Goal: Task Accomplishment & Management: Complete application form

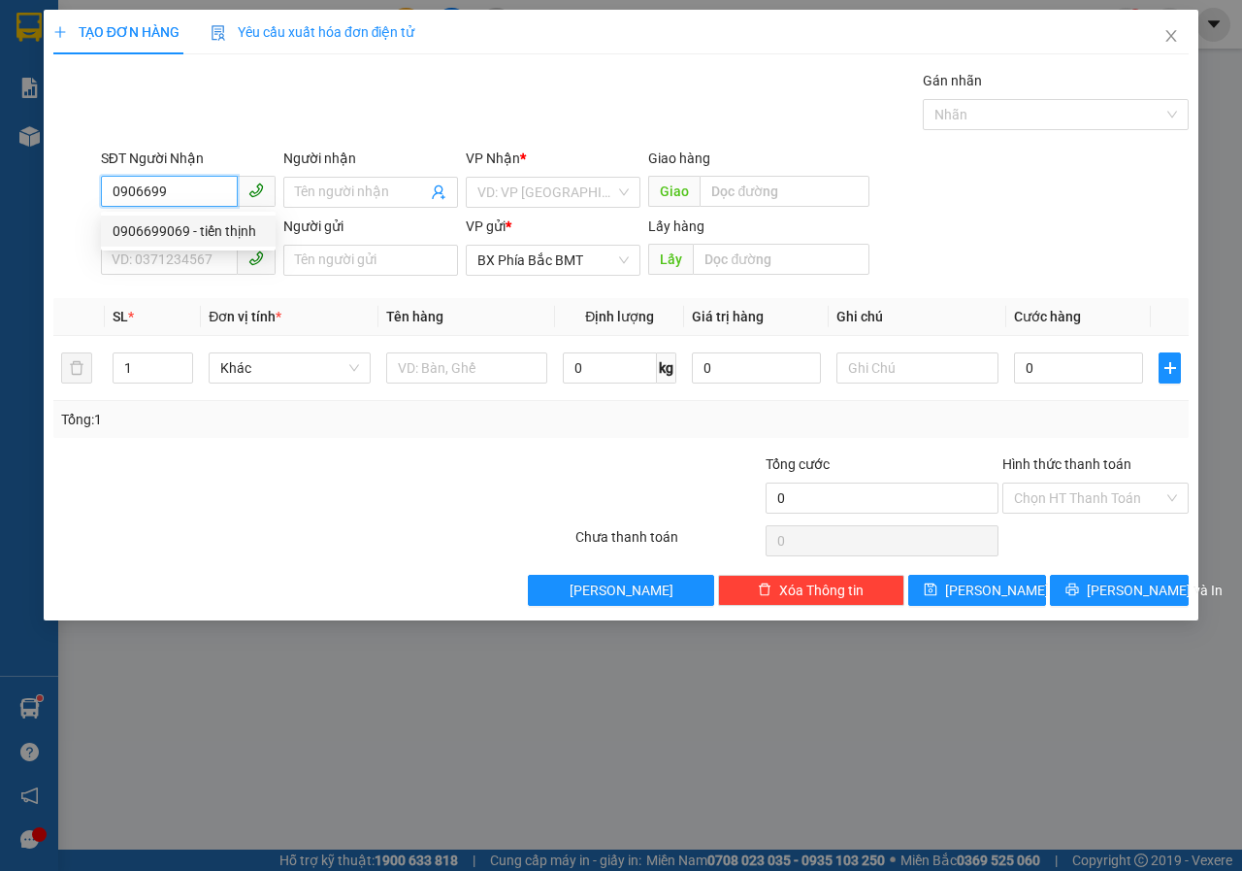
click at [172, 232] on div "0906699069 - tiến thịnh" at bounding box center [188, 230] width 151 height 21
type input "0906699069"
type input "tiến thịnh"
type input "sơn hà"
type input "60.000"
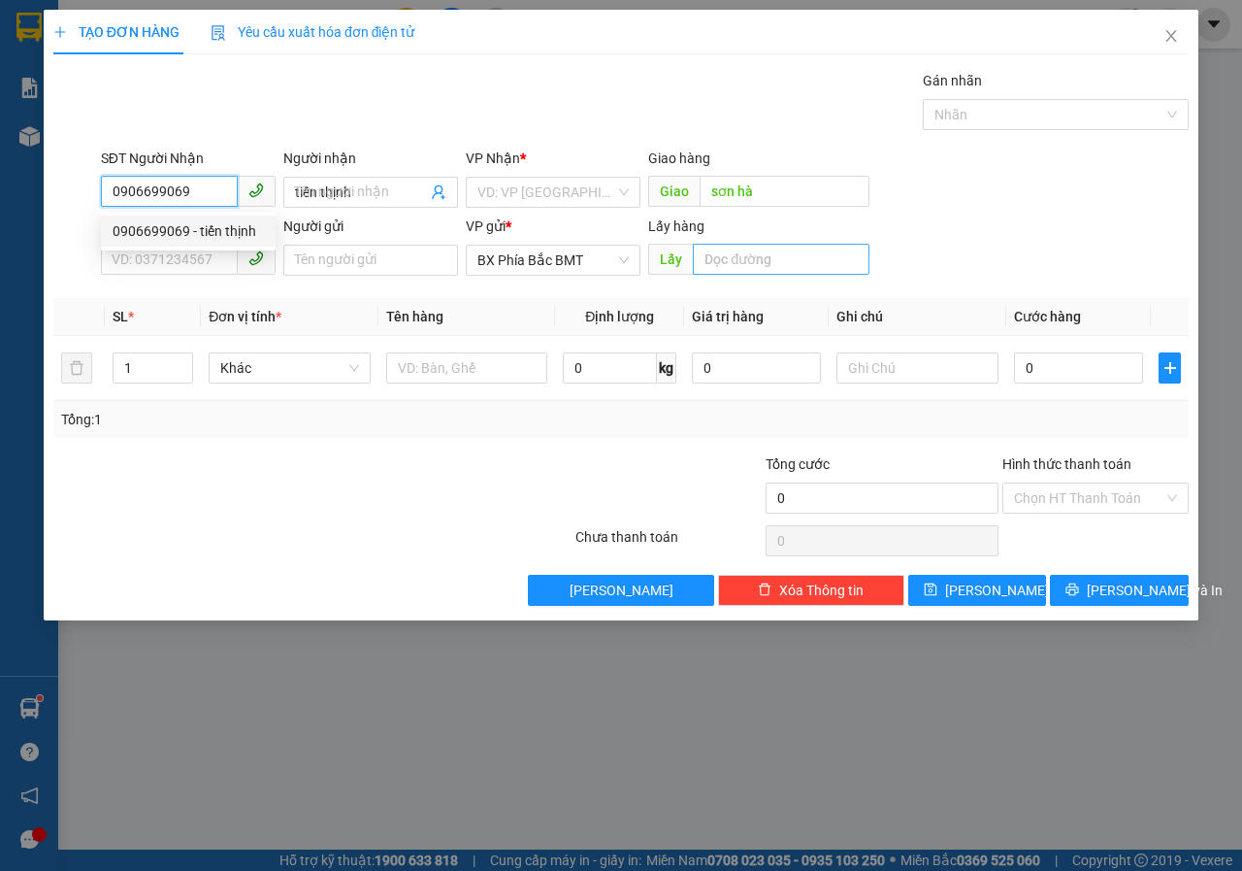
type input "60.000"
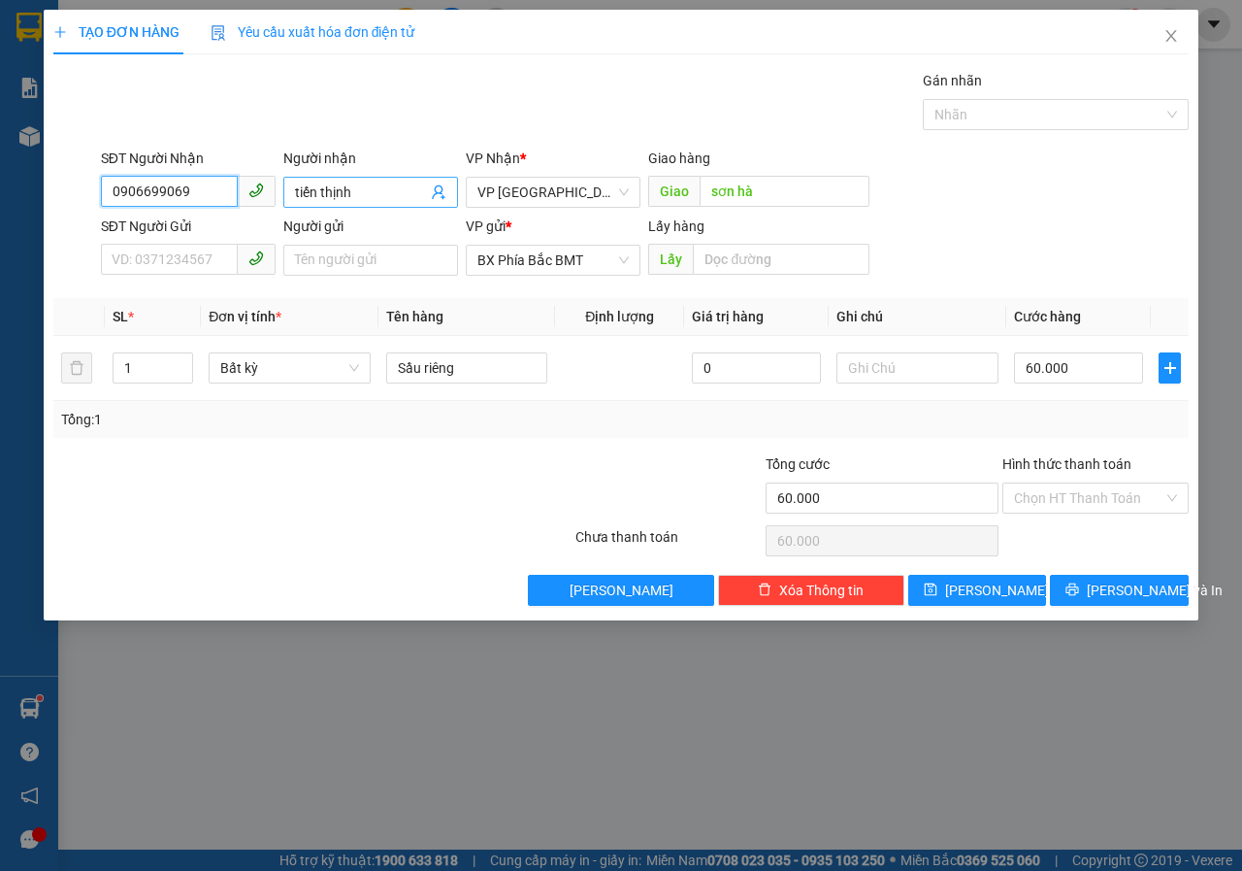
type input "0906699069"
click at [371, 201] on input "tiến thịnh" at bounding box center [361, 192] width 132 height 21
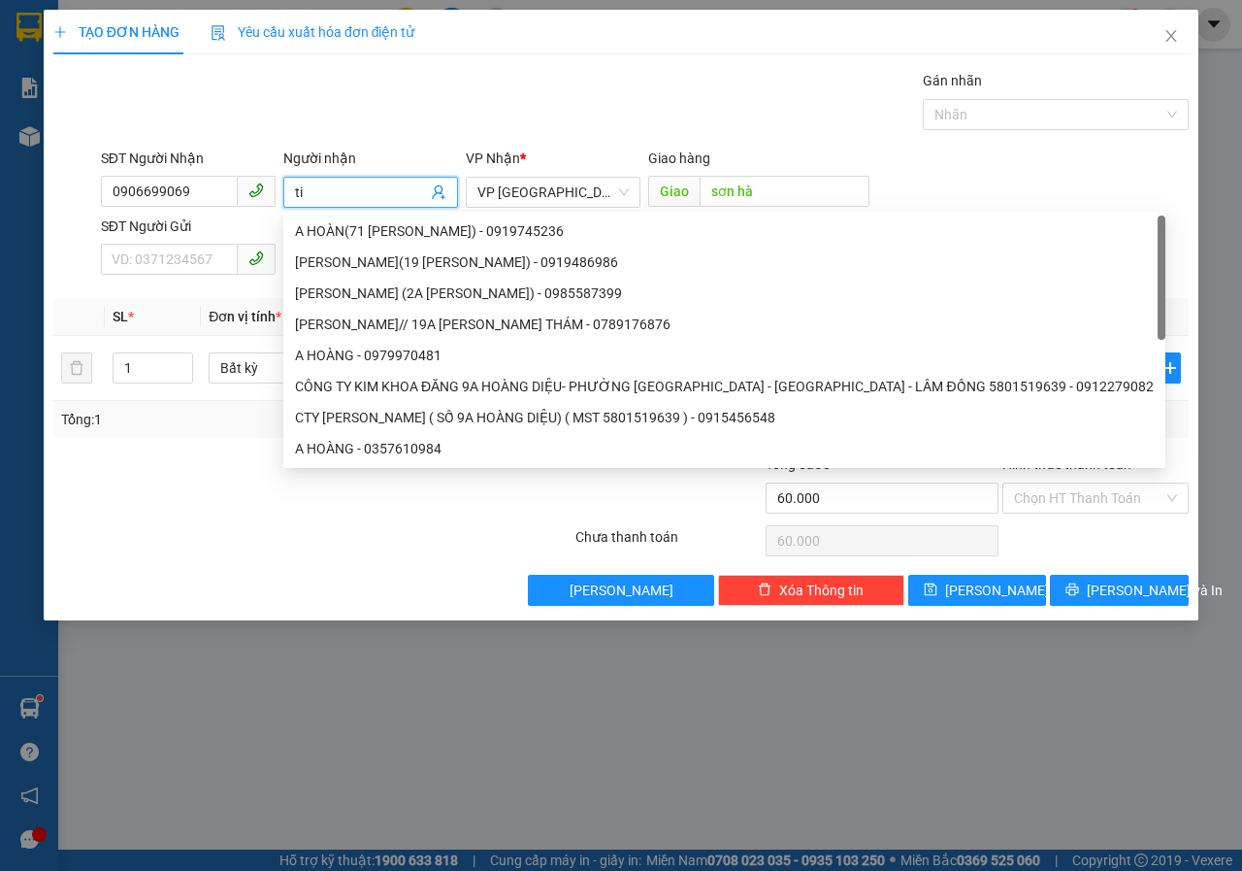
type input "t"
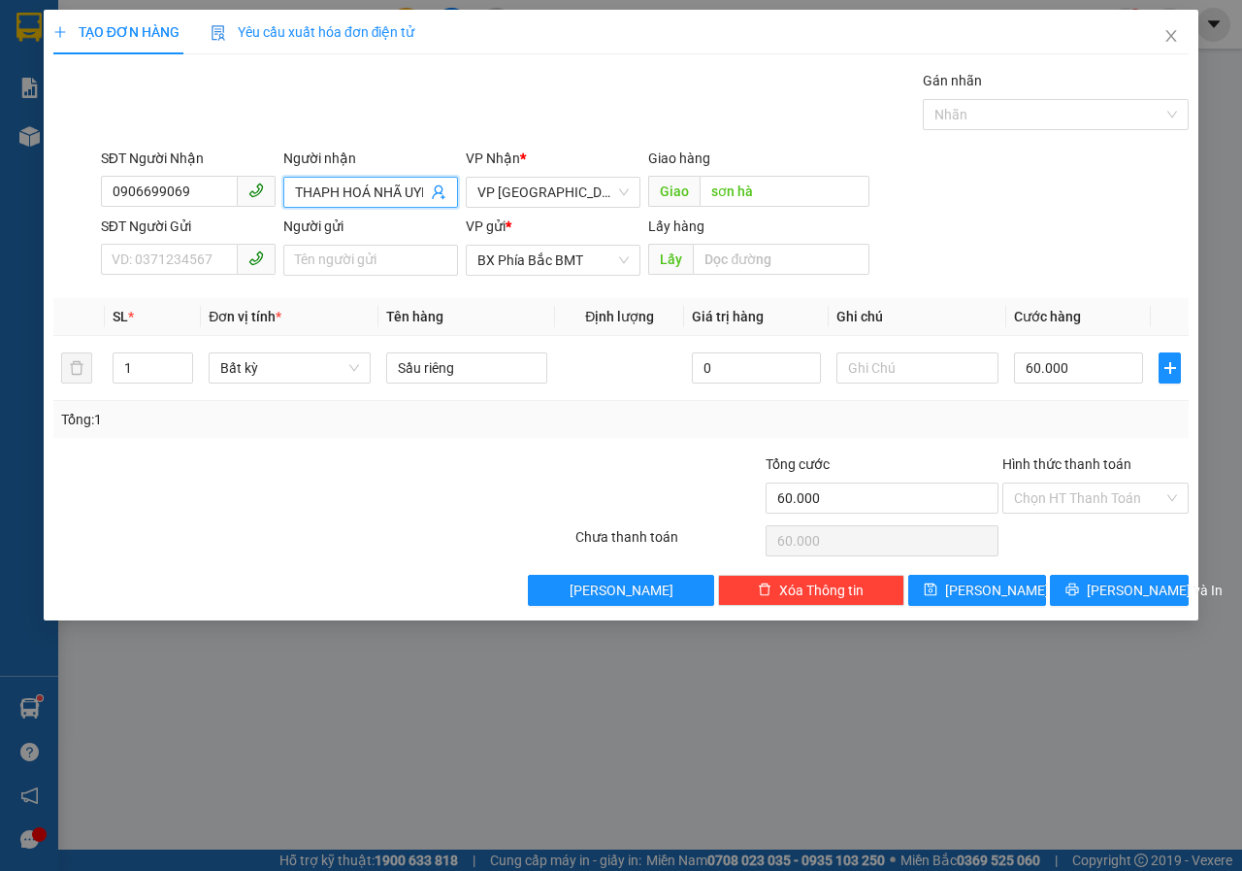
click at [425, 187] on input "THAPH HOÁ NHÃ UYÊN-" at bounding box center [361, 192] width 132 height 21
click at [425, 187] on input "ÊN-" at bounding box center [361, 192] width 132 height 21
type input "Ê"
click at [425, 187] on input "OANH+BỜM-0919" at bounding box center [361, 192] width 132 height 21
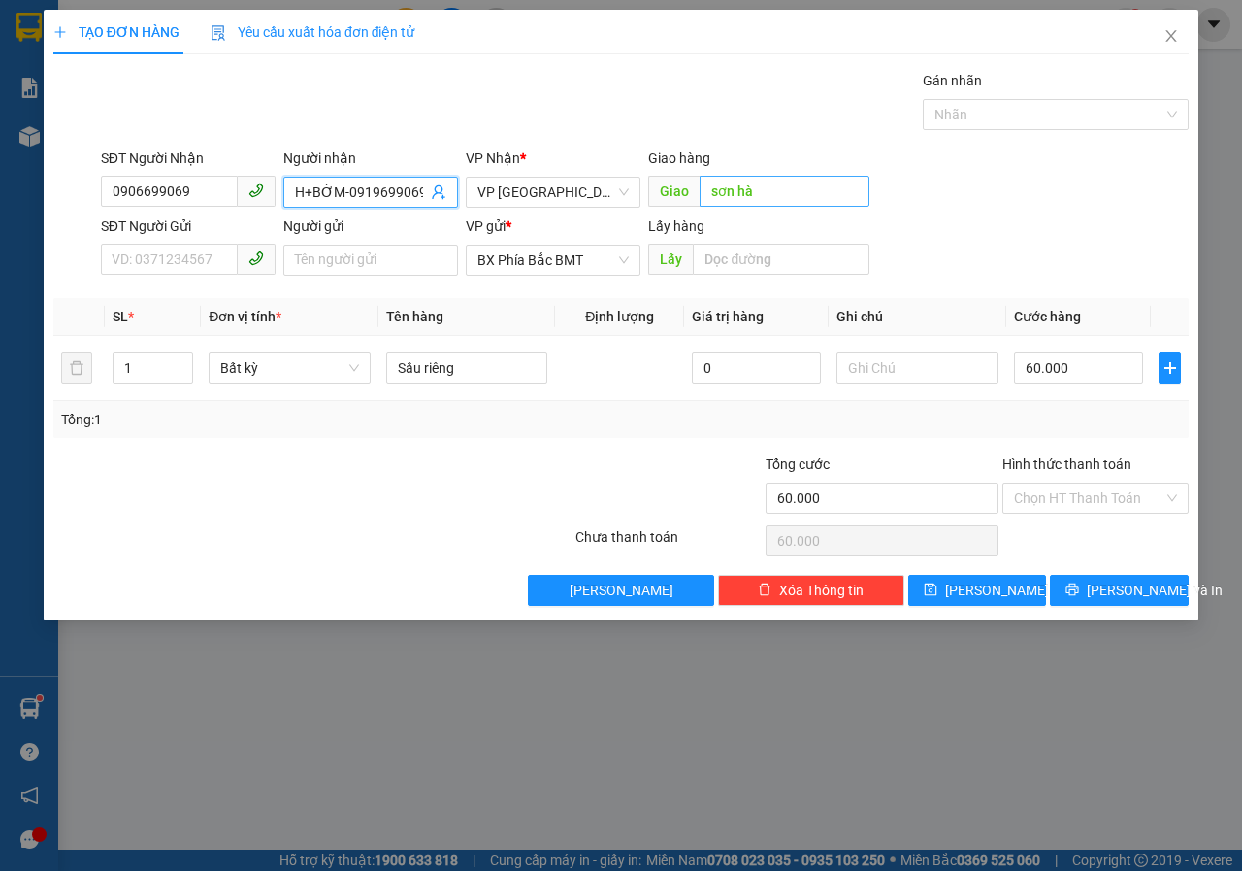
type input "OANH+BỜM-0919699069"
click at [757, 194] on input "sơn hà" at bounding box center [784, 191] width 169 height 31
type input "SƠN HÀ"
click at [796, 197] on input "SƠN HÀ" at bounding box center [784, 191] width 169 height 31
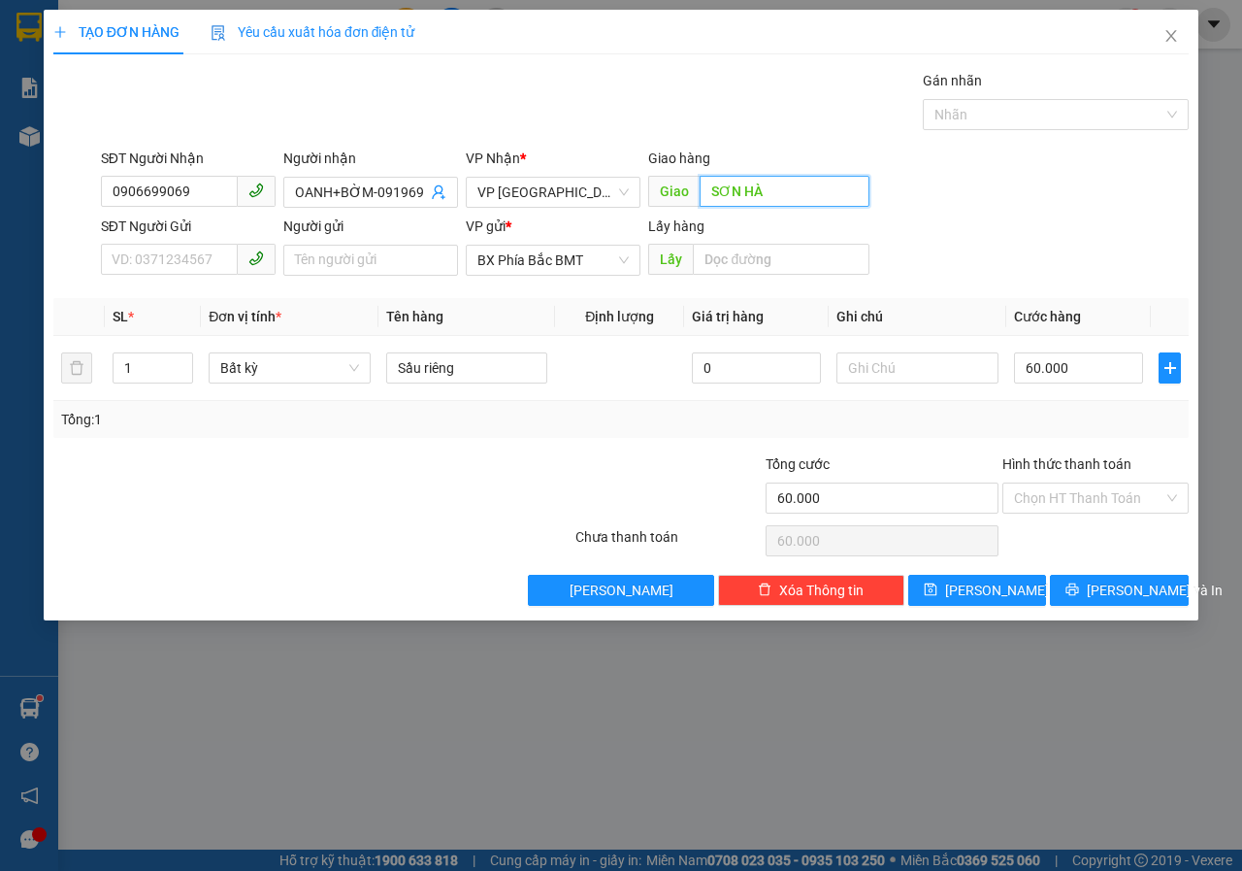
click at [793, 196] on input "SƠN HÀ" at bounding box center [784, 191] width 169 height 31
click at [386, 258] on input "Người gửi" at bounding box center [370, 260] width 175 height 31
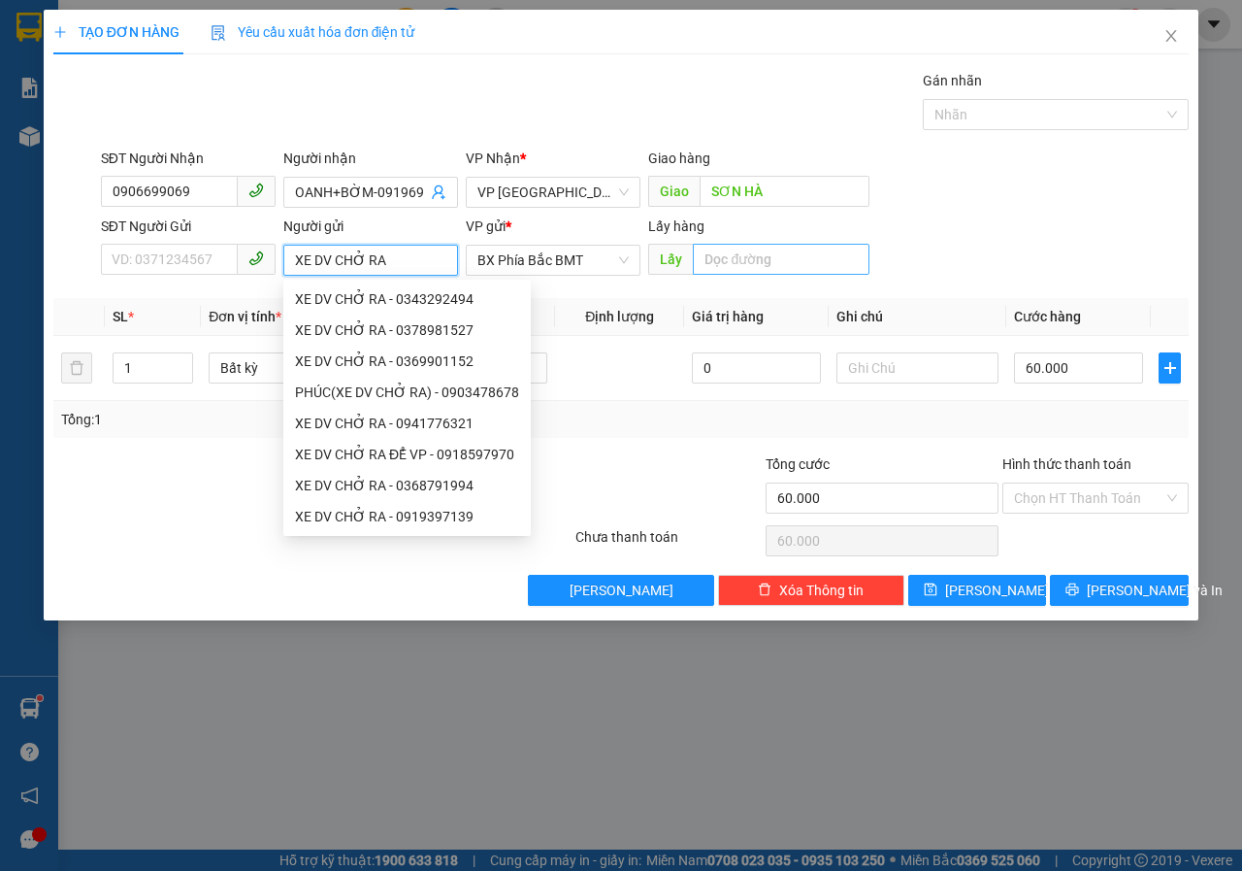
type input "XE DV CHỞ RA"
click at [767, 269] on input "text" at bounding box center [781, 259] width 176 height 31
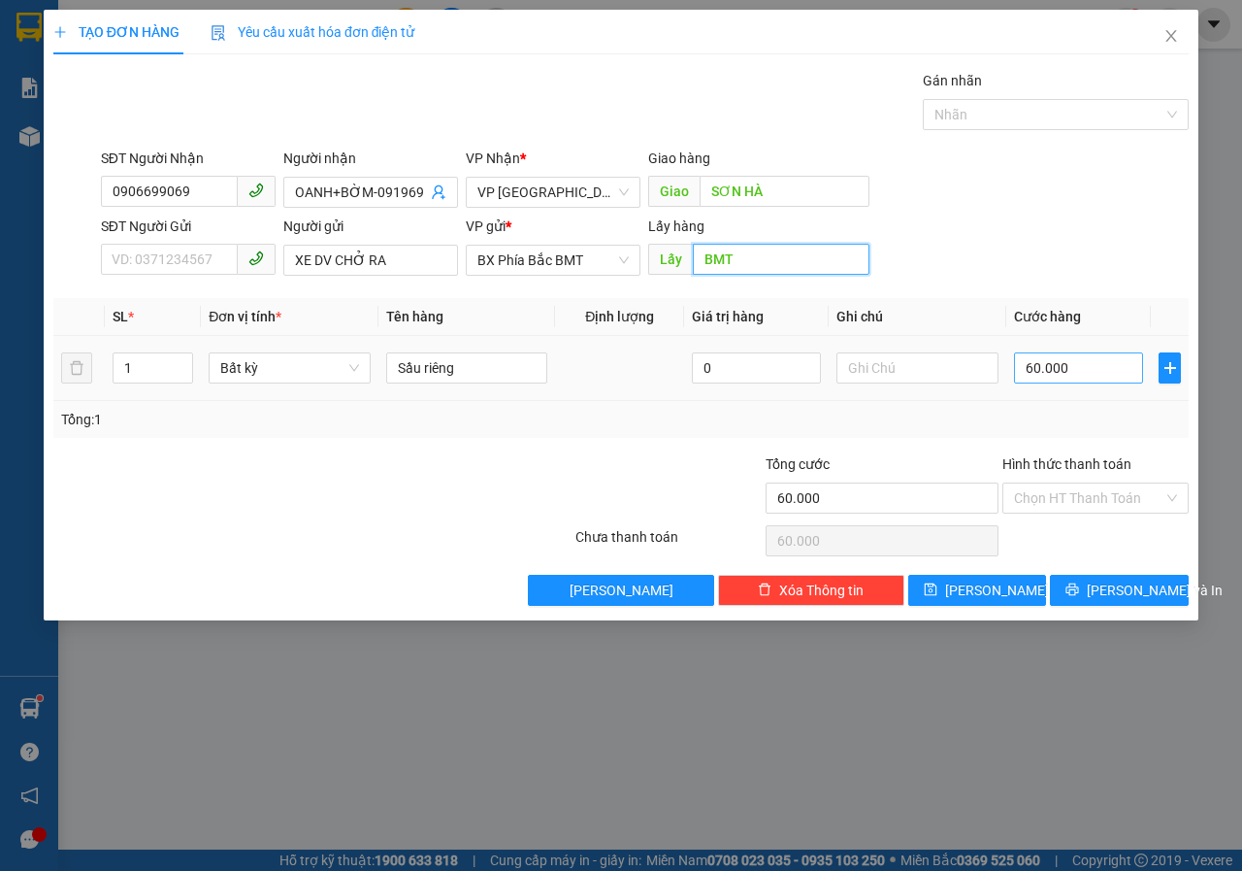
type input "BMT"
click at [1068, 361] on input "60.000" at bounding box center [1078, 367] width 129 height 31
click at [1089, 372] on input "60.000" at bounding box center [1078, 367] width 129 height 31
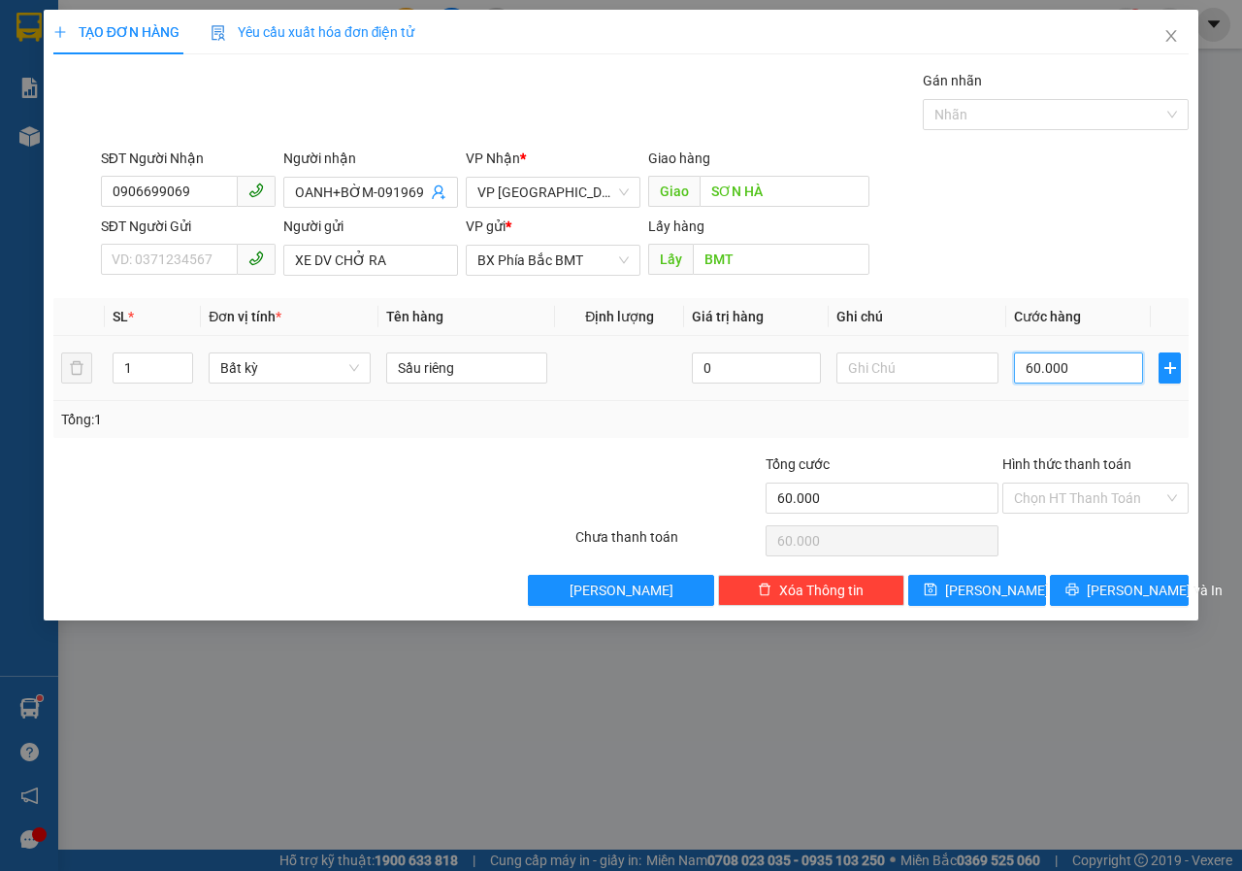
type input "0"
drag, startPoint x: 1093, startPoint y: 366, endPoint x: 1006, endPoint y: 417, distance: 101.4
click at [1006, 417] on div "SL * Đơn vị tính * Tên hàng Định lượng Giá trị hàng Ghi chú Cước hàng 1 Bất kỳ …" at bounding box center [621, 368] width 1136 height 140
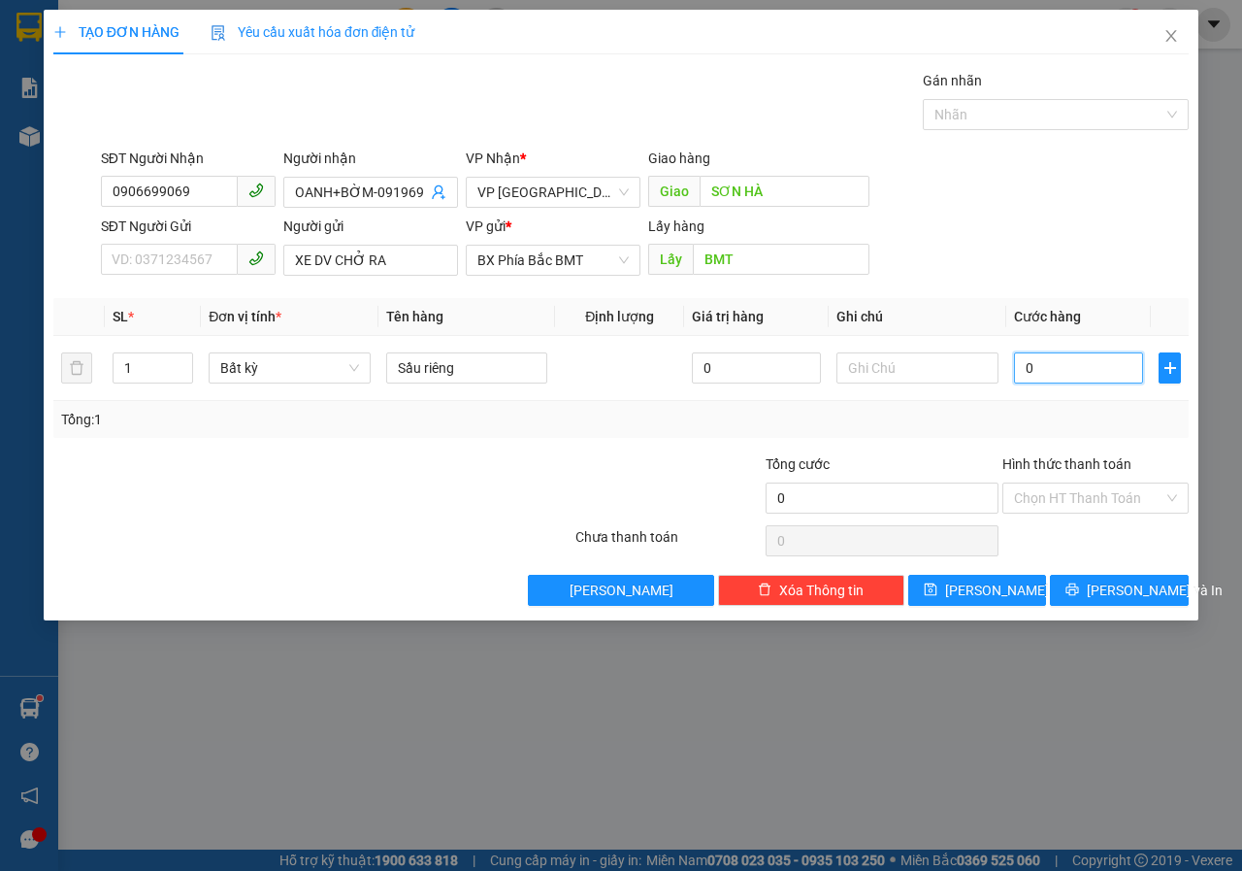
type input "7"
type input "70"
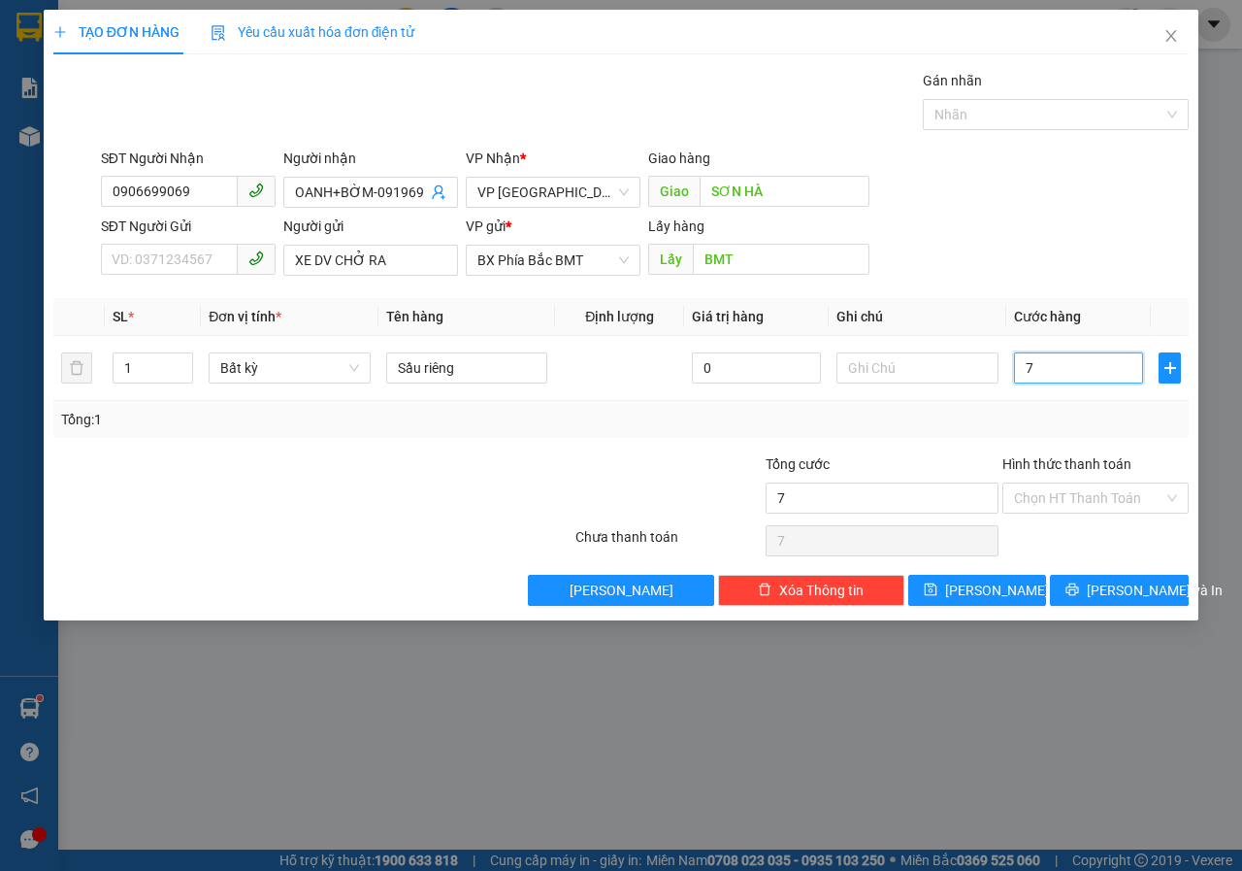
type input "70"
type input "700"
type input "7.000"
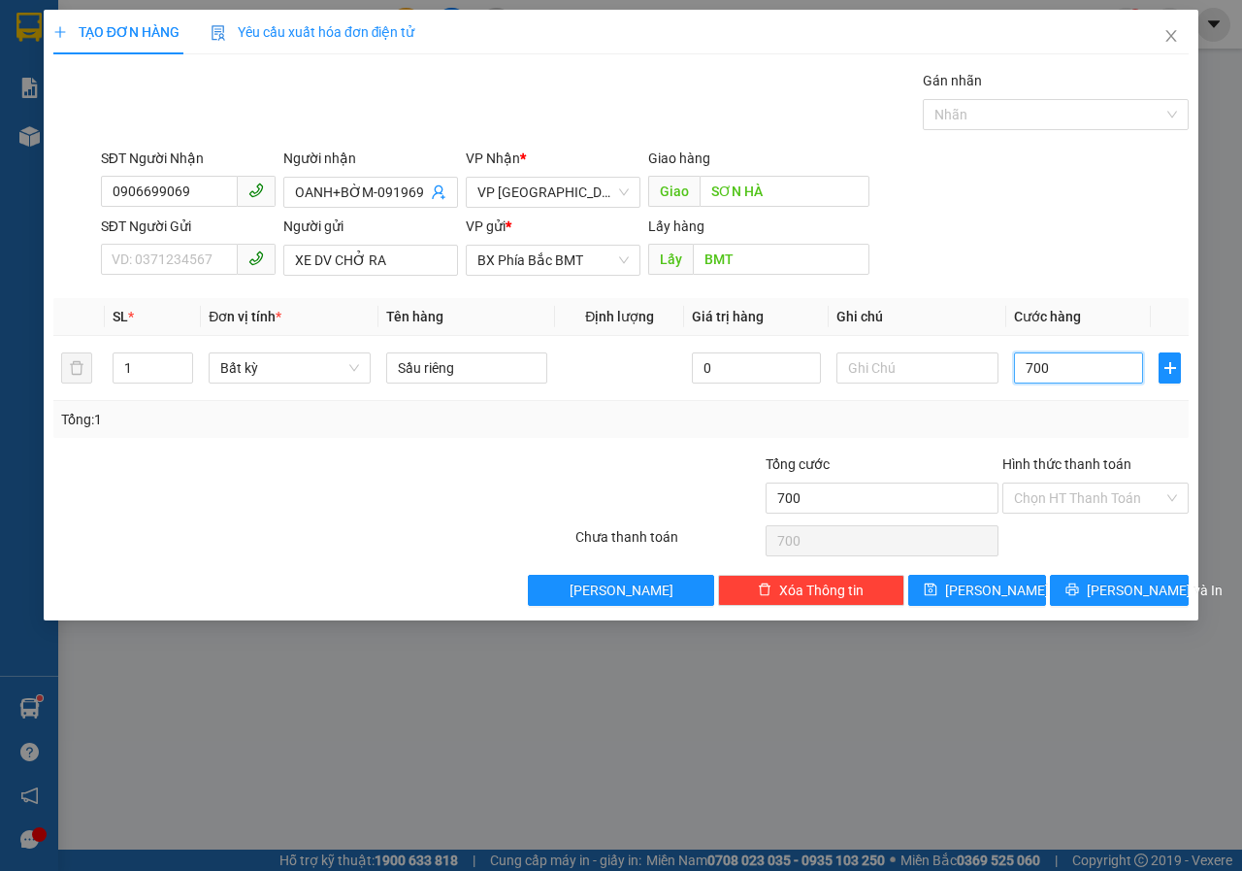
type input "7.000"
type input "70.000"
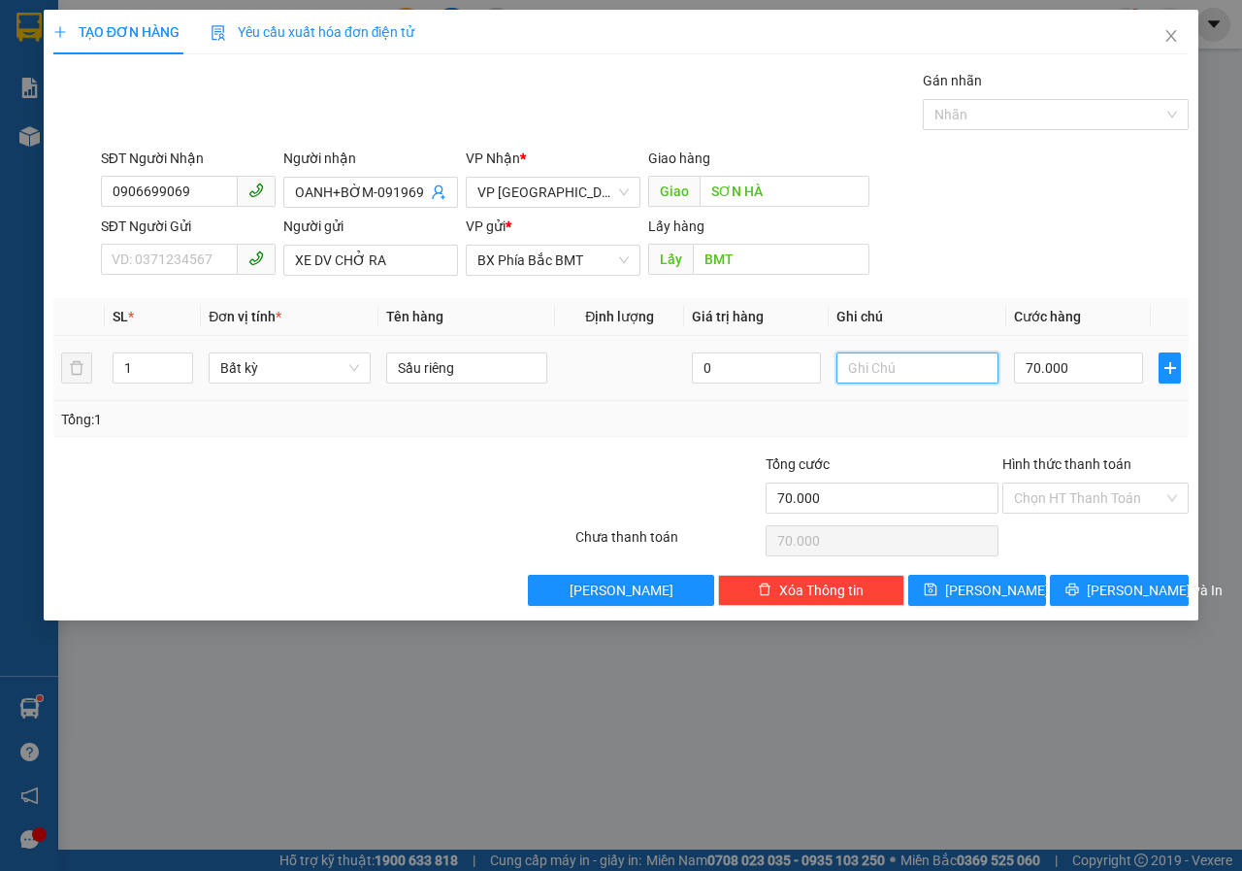
click at [886, 369] on input "text" at bounding box center [918, 367] width 162 height 31
type input "NHẬN ĐÊM"
click at [473, 379] on input "Sầu riêng" at bounding box center [467, 367] width 162 height 31
type input "S"
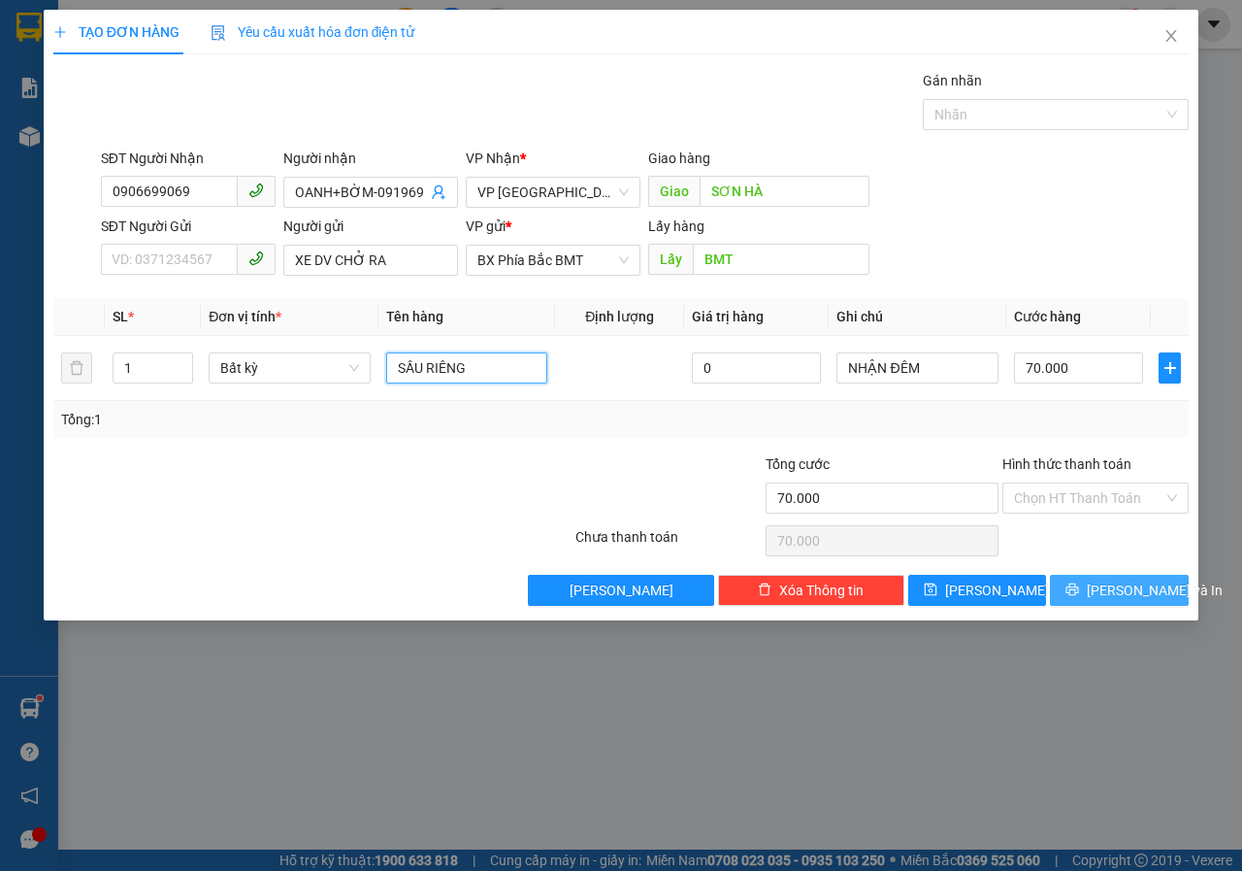
type input "SẦU RIÊNG"
click at [1122, 583] on span "[PERSON_NAME] và In" at bounding box center [1155, 589] width 136 height 21
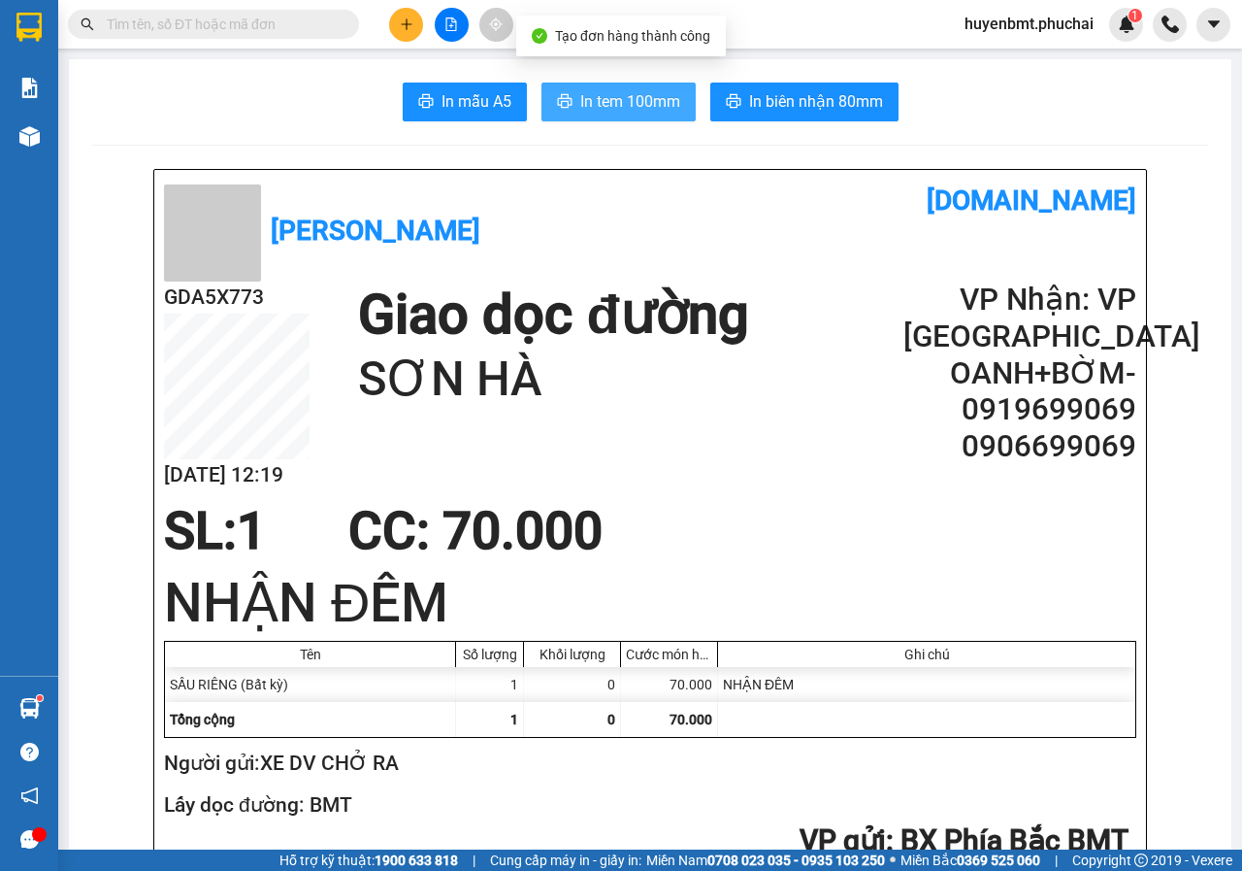
click at [640, 89] on span "In tem 100mm" at bounding box center [630, 101] width 100 height 24
click at [289, 24] on input "text" at bounding box center [221, 24] width 229 height 21
paste input "0913701111"
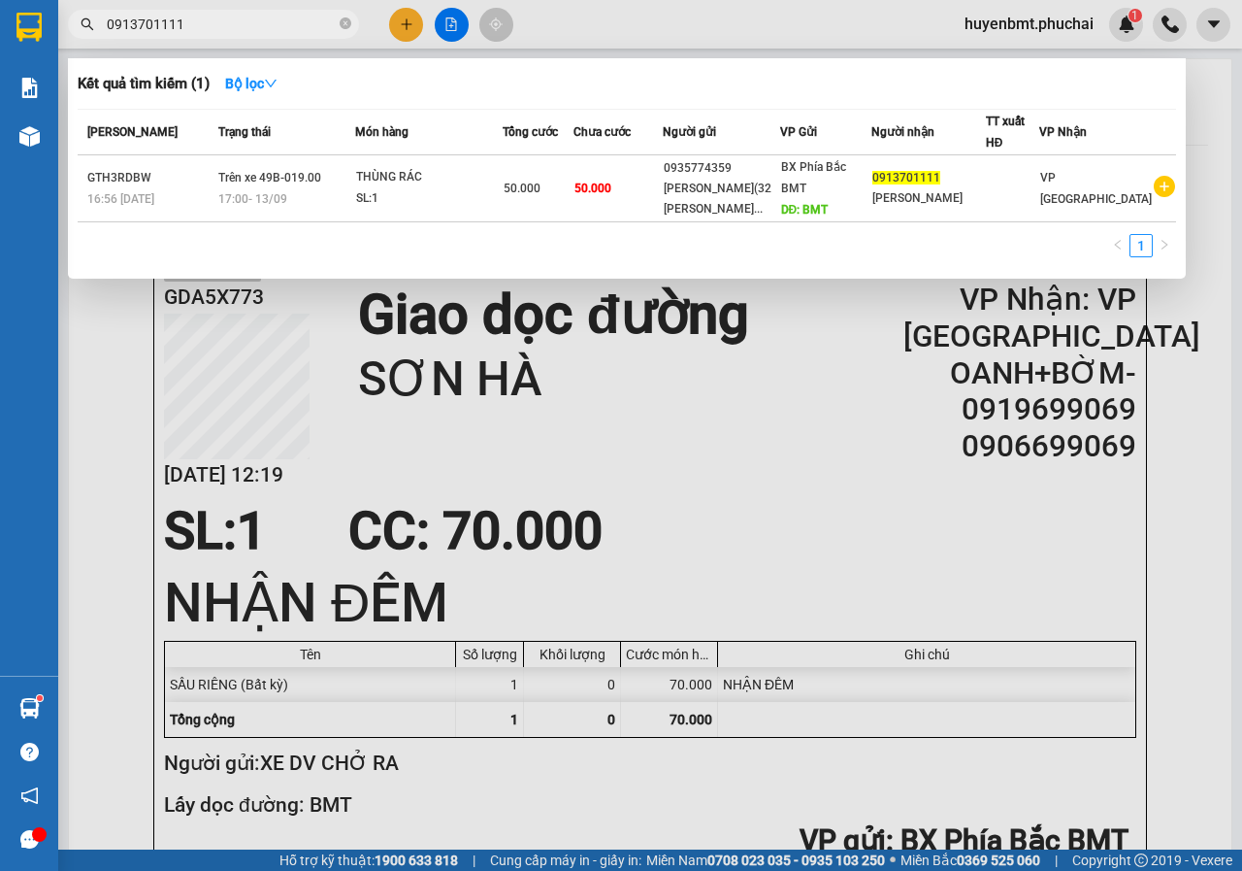
type input "0913701111"
click at [810, 574] on div at bounding box center [621, 435] width 1242 height 871
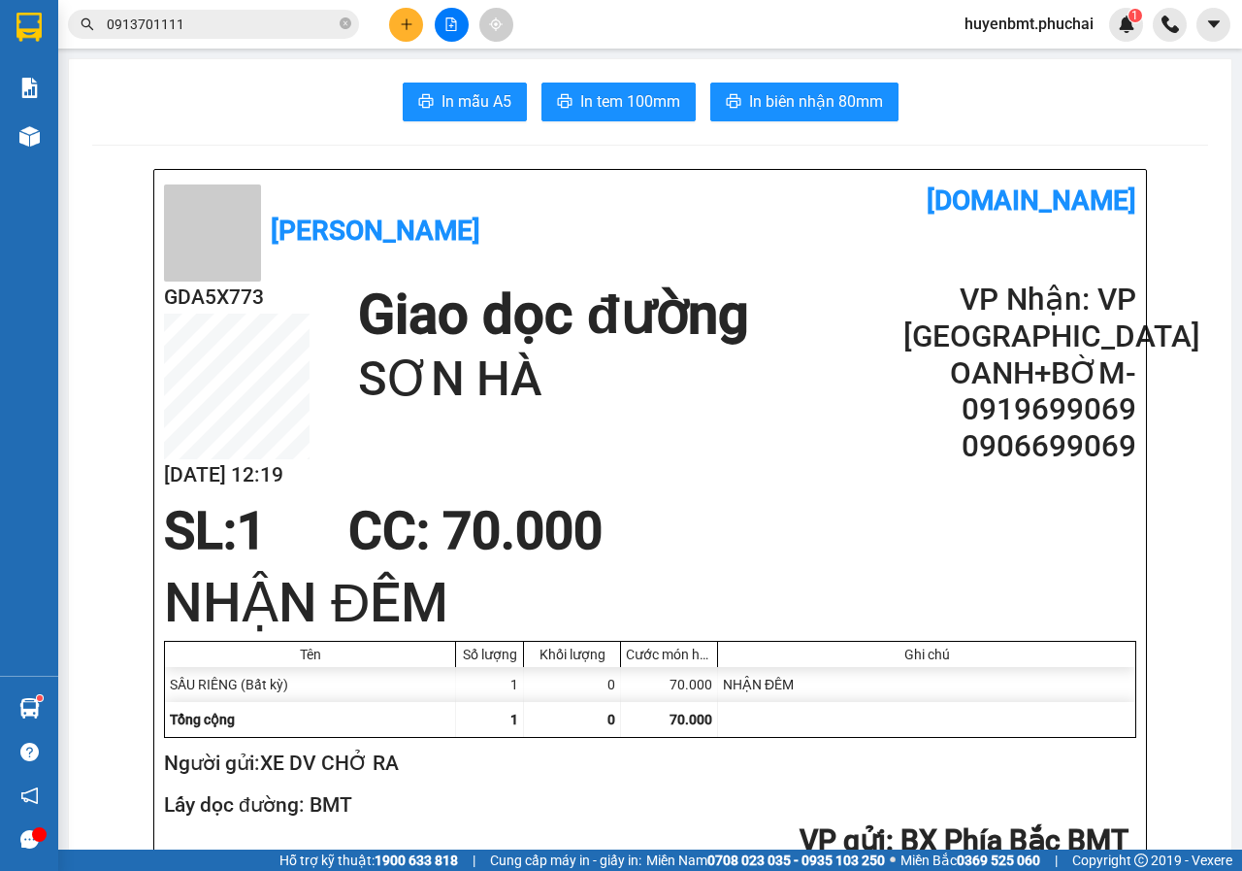
drag, startPoint x: 221, startPoint y: 28, endPoint x: 224, endPoint y: 38, distance: 10.1
click at [221, 28] on input "0913701111" at bounding box center [221, 24] width 229 height 21
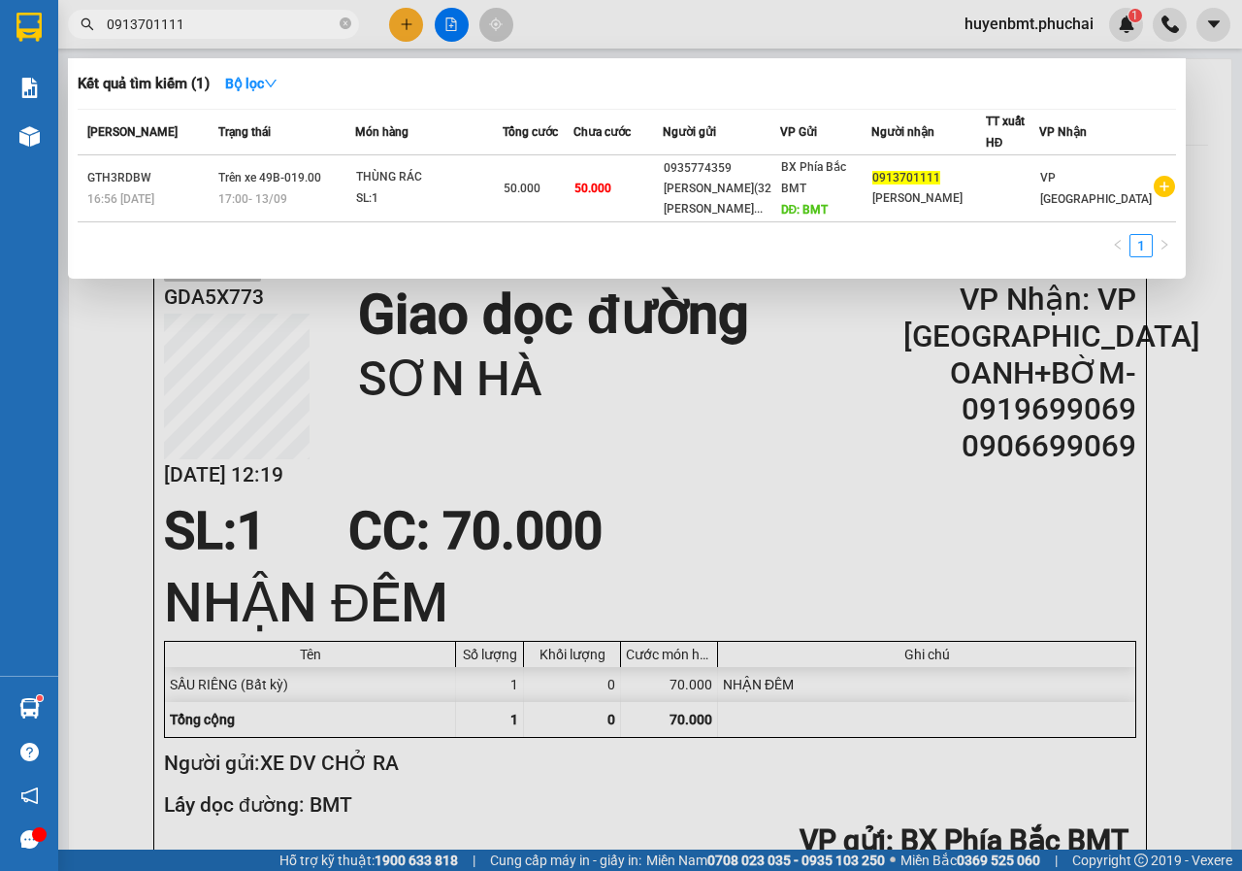
click at [826, 552] on div at bounding box center [621, 435] width 1242 height 871
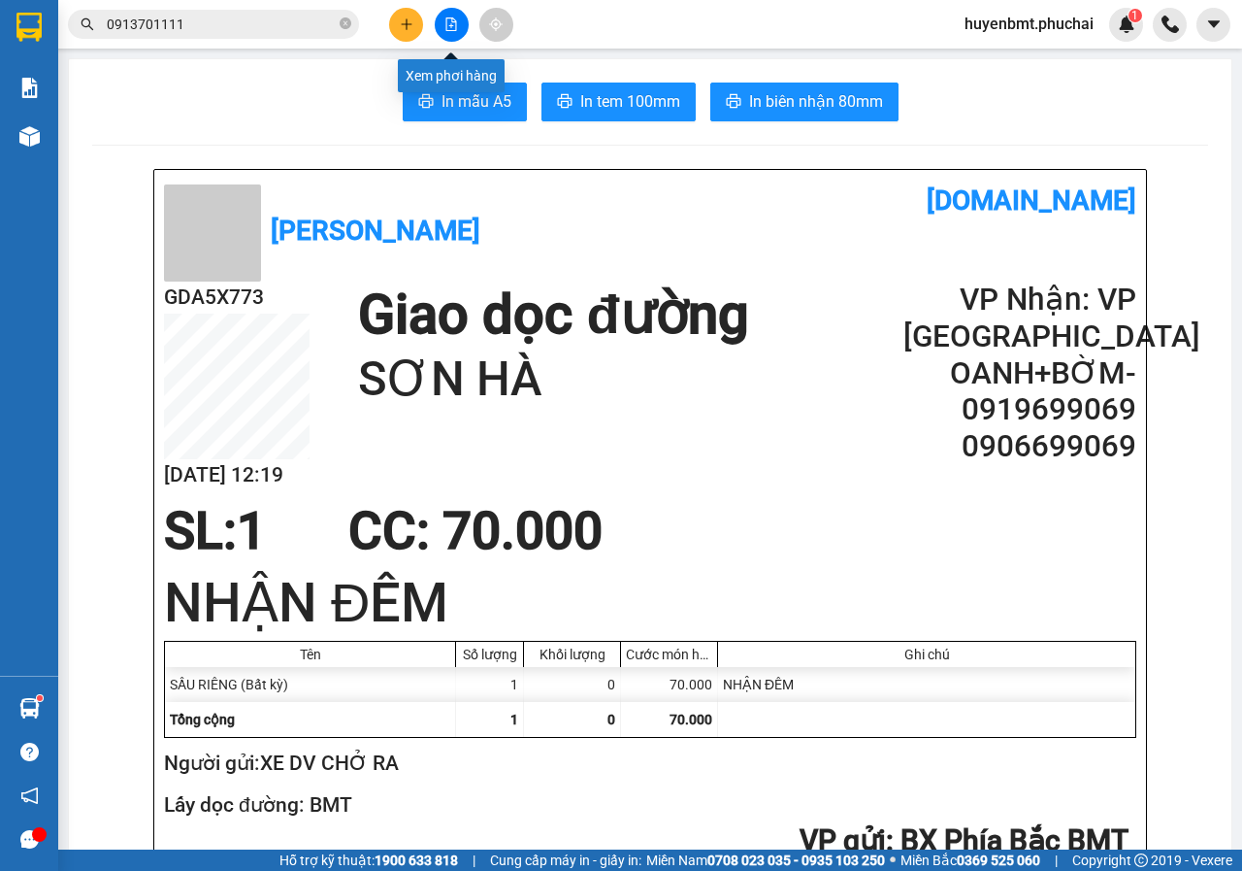
click at [453, 30] on icon "file-add" at bounding box center [452, 24] width 11 height 14
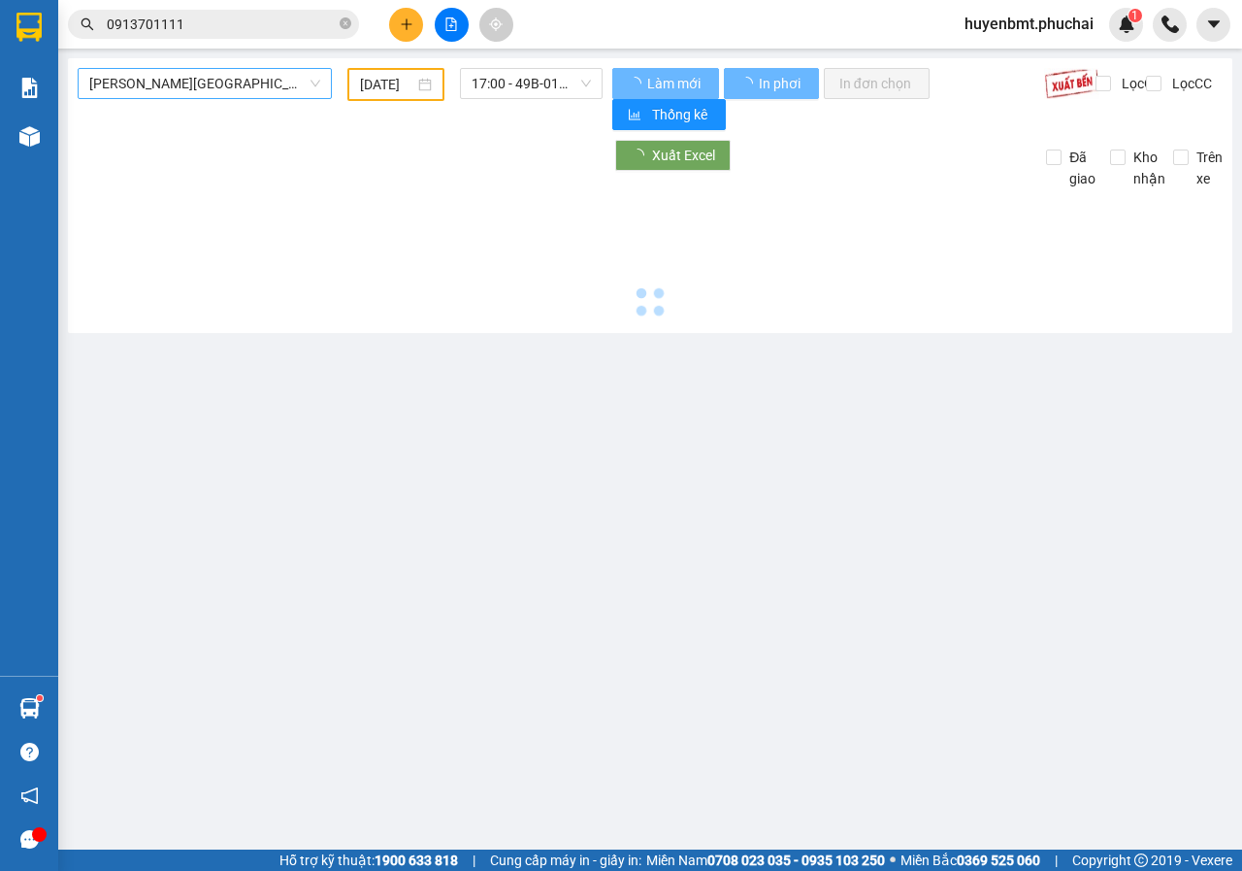
type input "[DATE]"
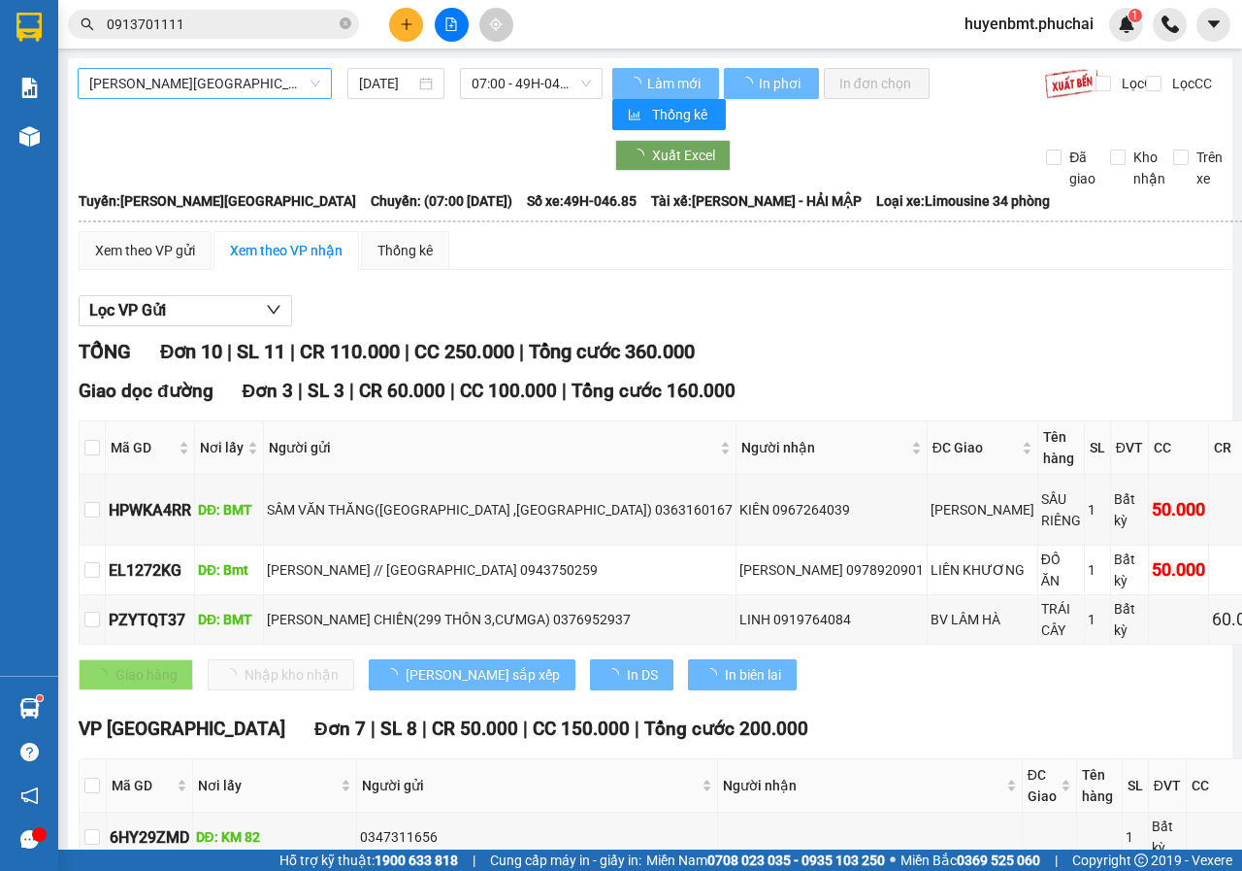
click at [185, 81] on span "[PERSON_NAME][GEOGRAPHIC_DATA]" at bounding box center [204, 83] width 231 height 29
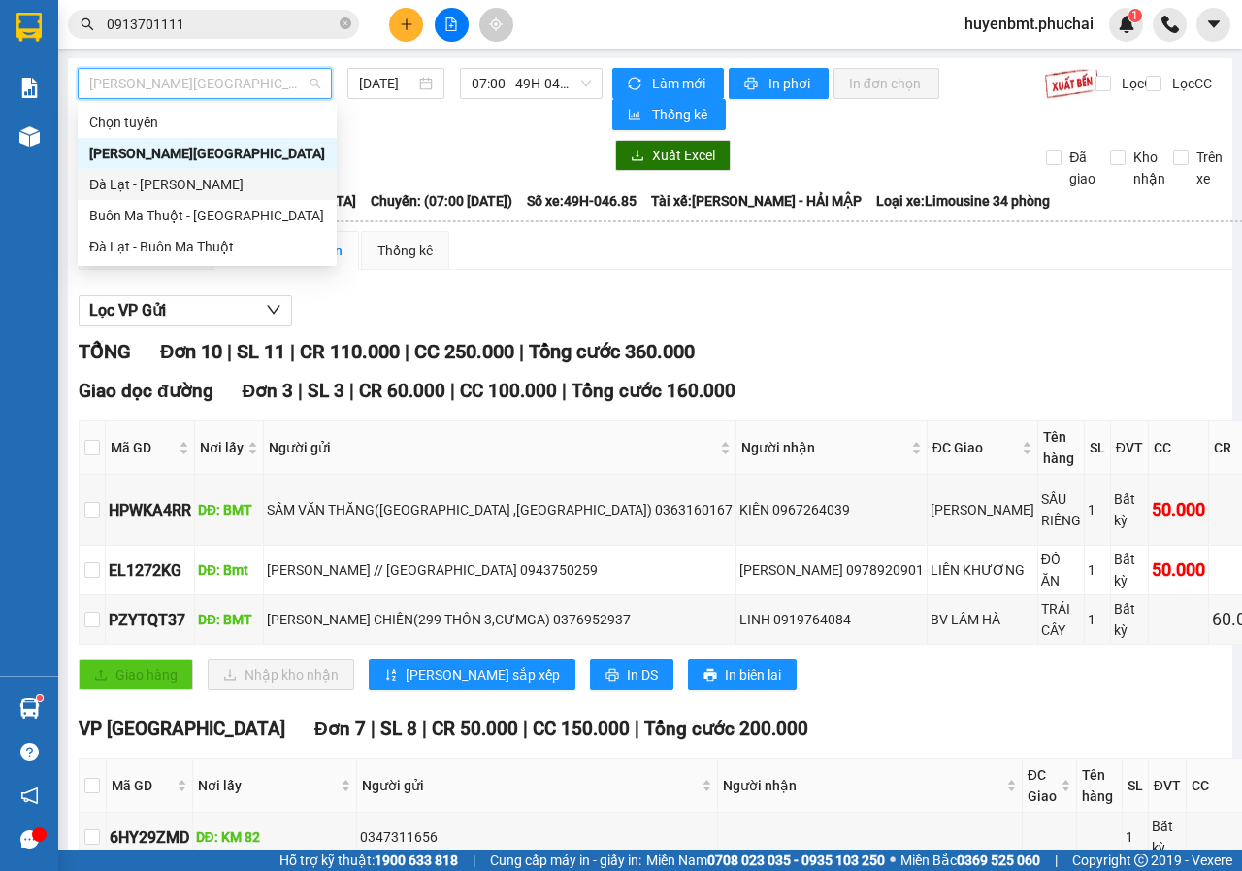
click at [152, 183] on div "Đà Lạt - [PERSON_NAME]" at bounding box center [207, 184] width 236 height 21
type input "[DATE]"
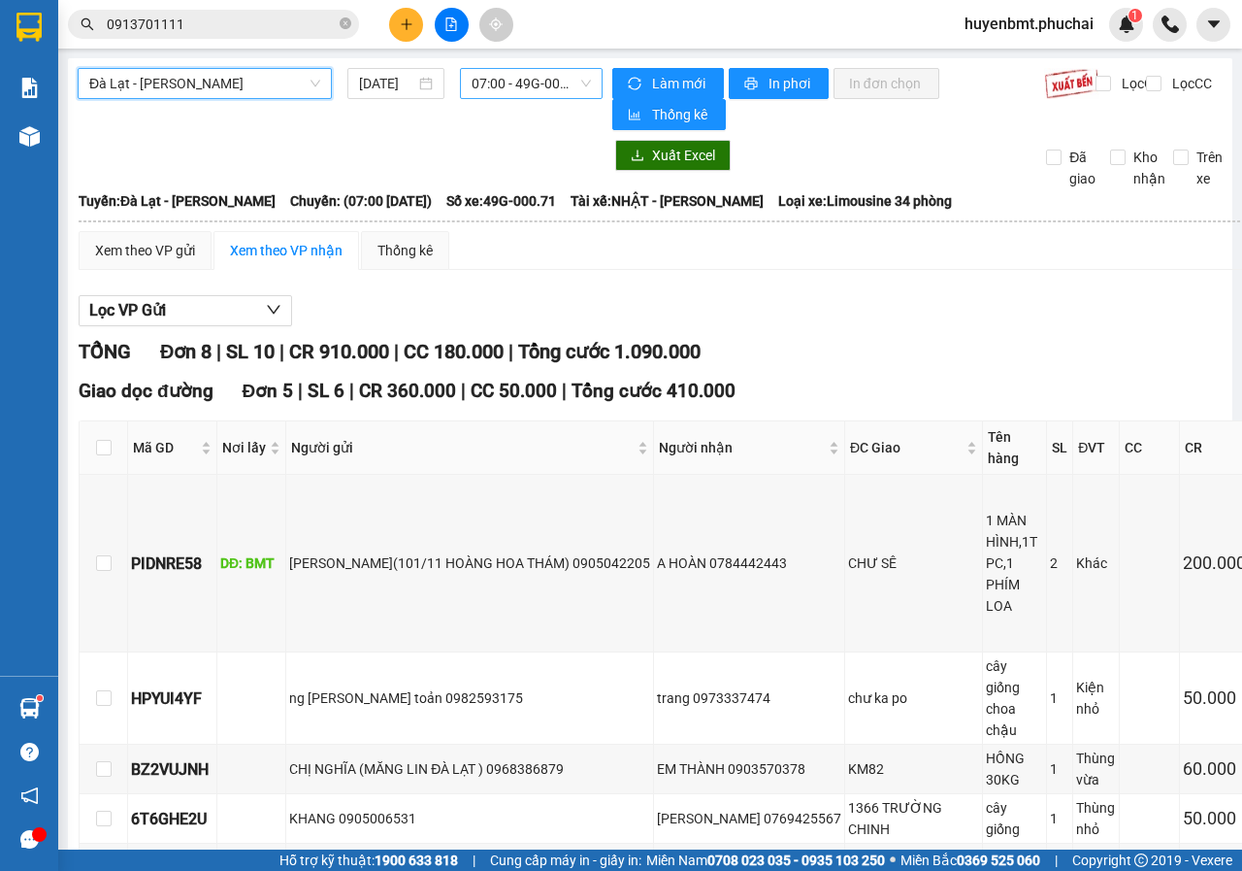
click at [536, 92] on span "07:00 - 49G-000.71" at bounding box center [531, 83] width 118 height 29
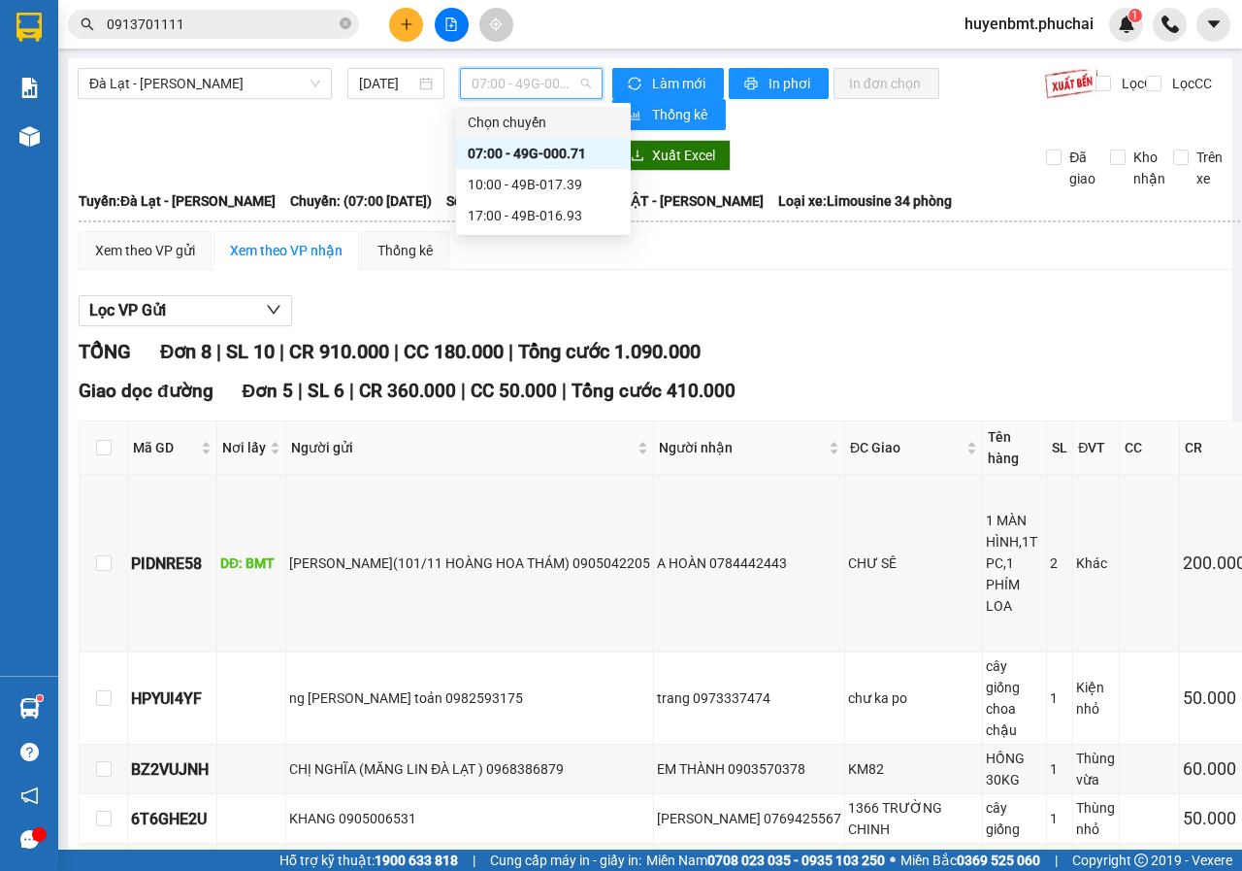
click at [868, 154] on div "Xuất Excel" at bounding box center [815, 155] width 407 height 31
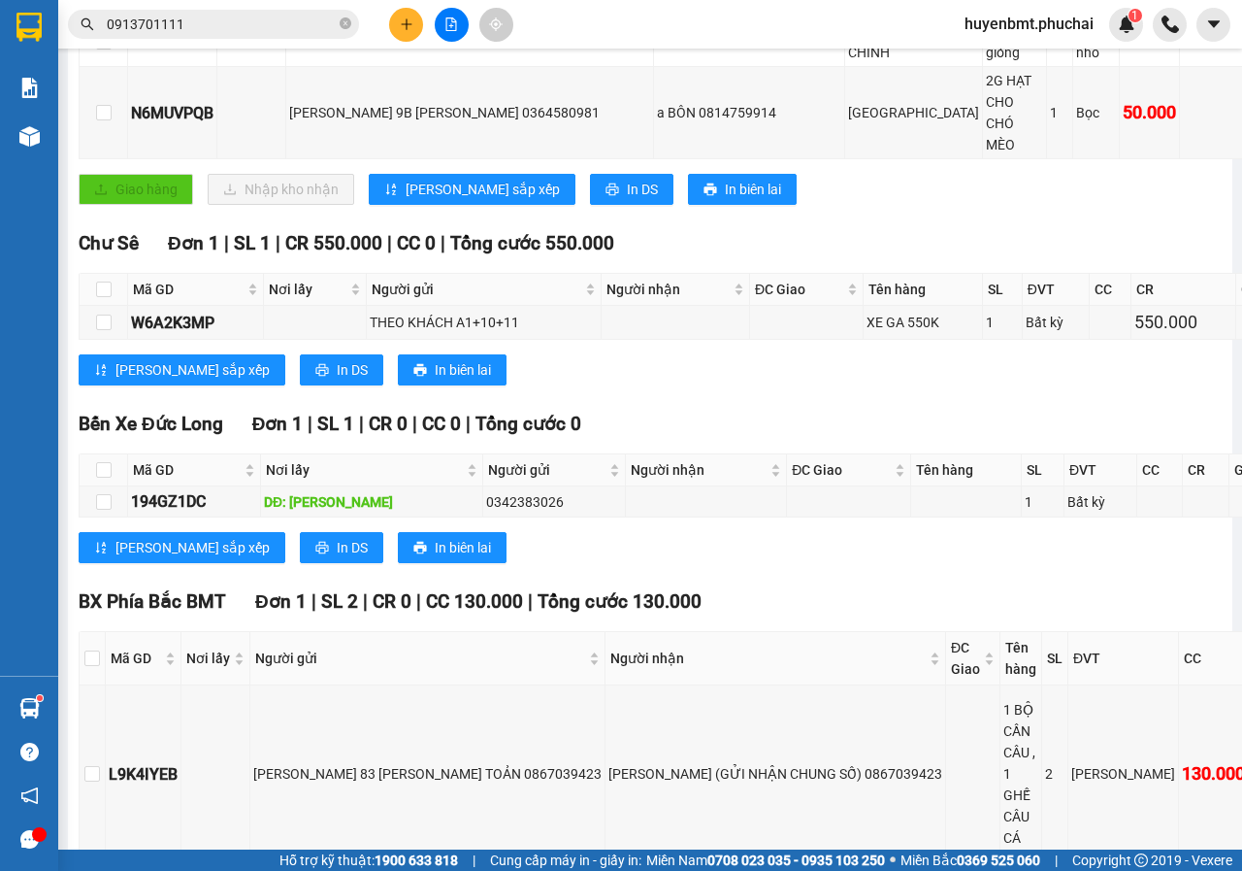
scroll to position [847, 0]
